Goal: Information Seeking & Learning: Learn about a topic

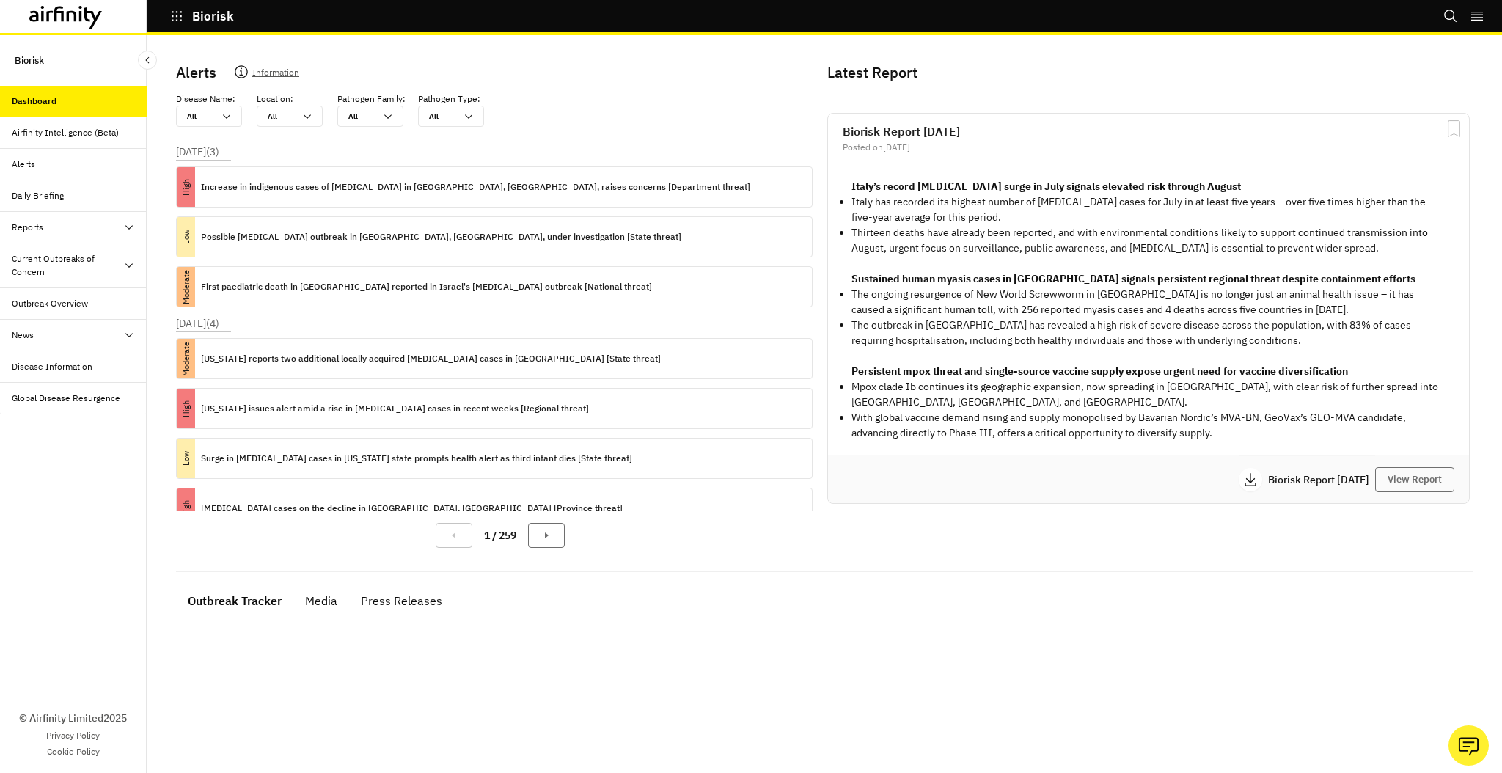
click at [81, 268] on div "Current Outbreaks of Concern" at bounding box center [67, 265] width 111 height 26
click at [81, 326] on div "Mpox" at bounding box center [73, 336] width 147 height 32
